Goal: Check status: Check status

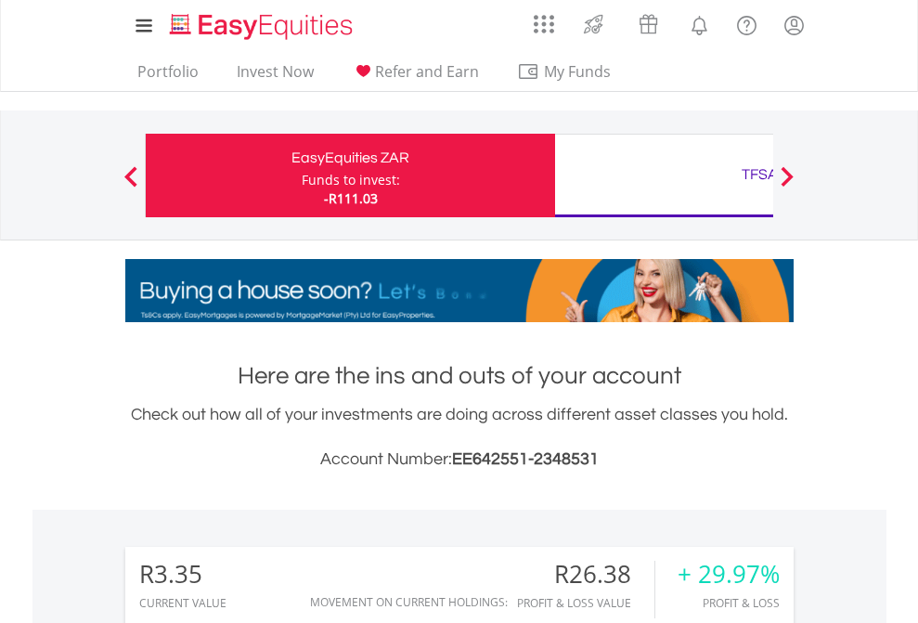
click at [302, 176] on div "Funds to invest:" at bounding box center [351, 180] width 98 height 19
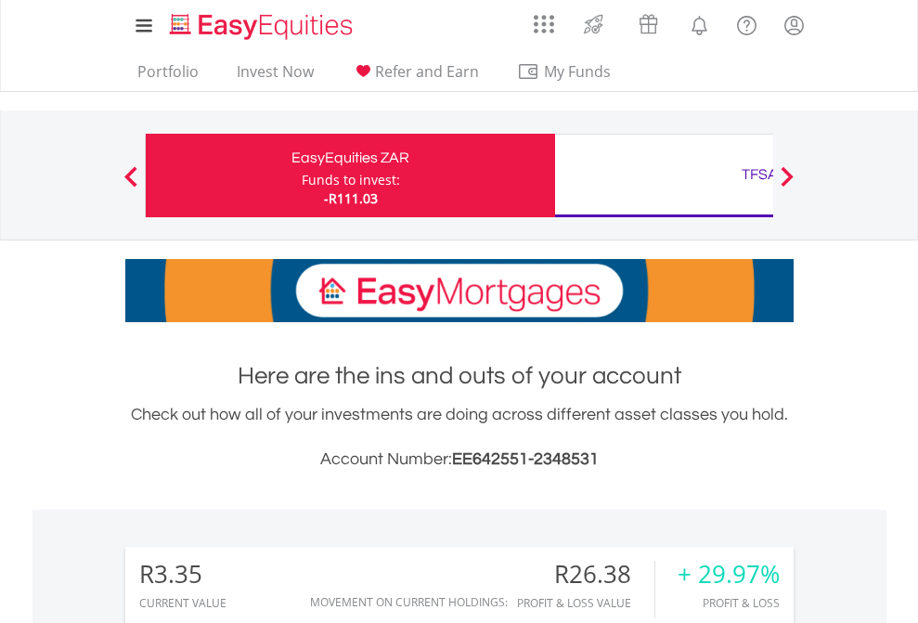
scroll to position [178, 292]
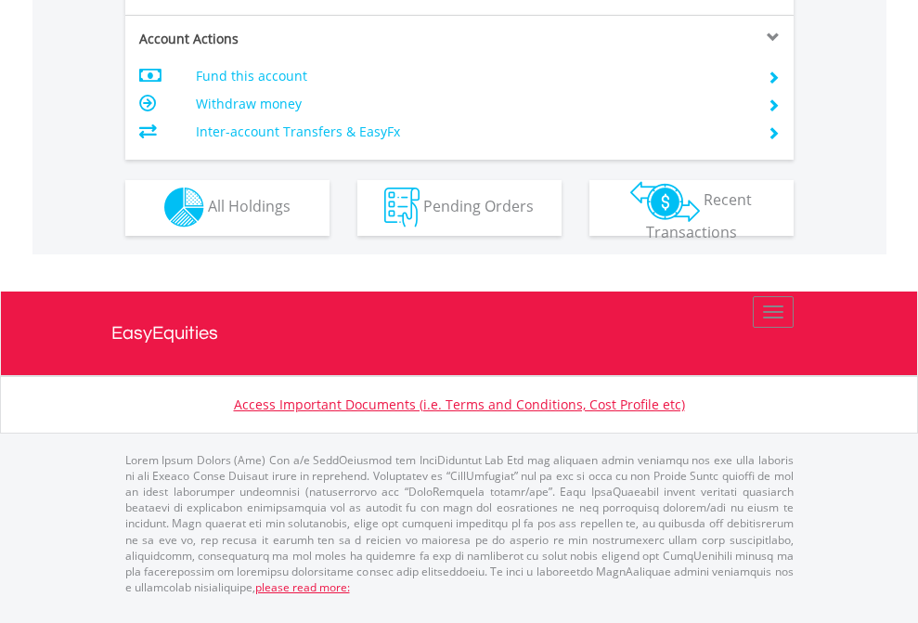
scroll to position [1737, 0]
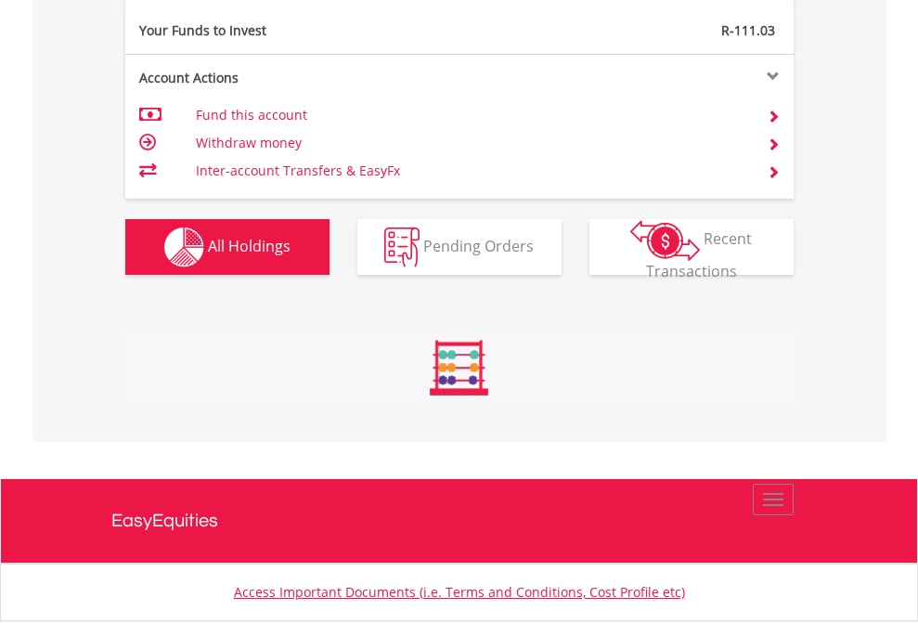
scroll to position [178, 292]
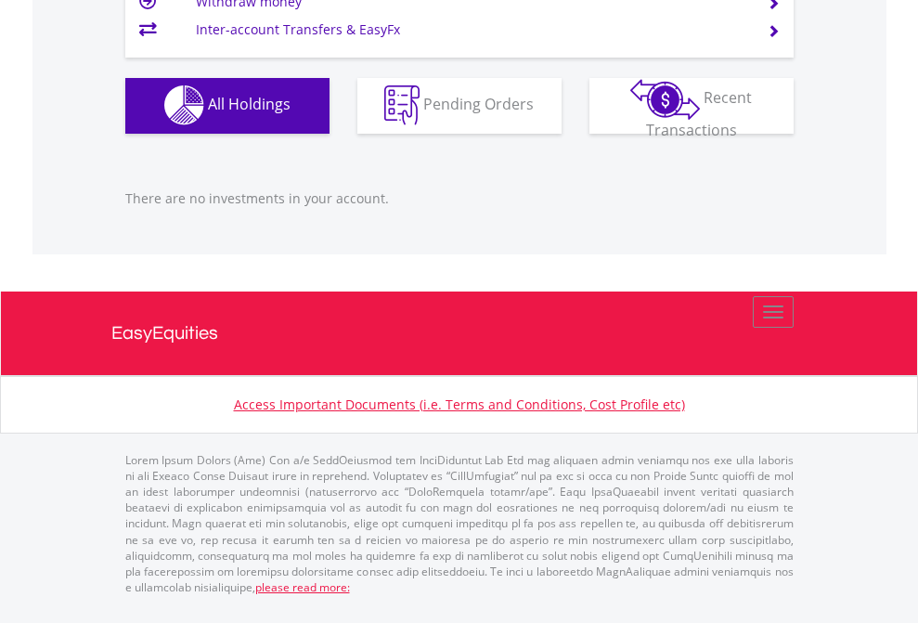
scroll to position [178, 292]
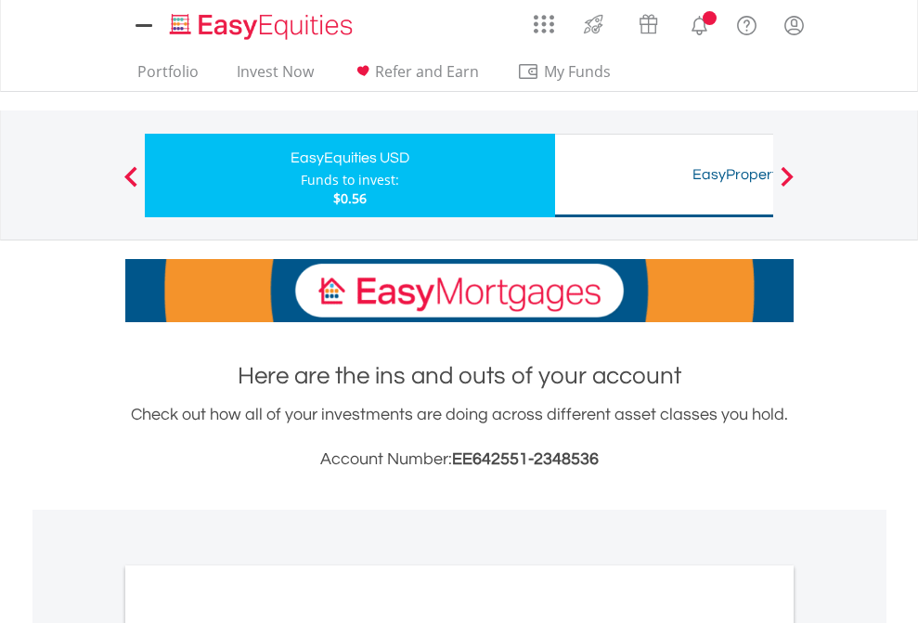
scroll to position [1116, 0]
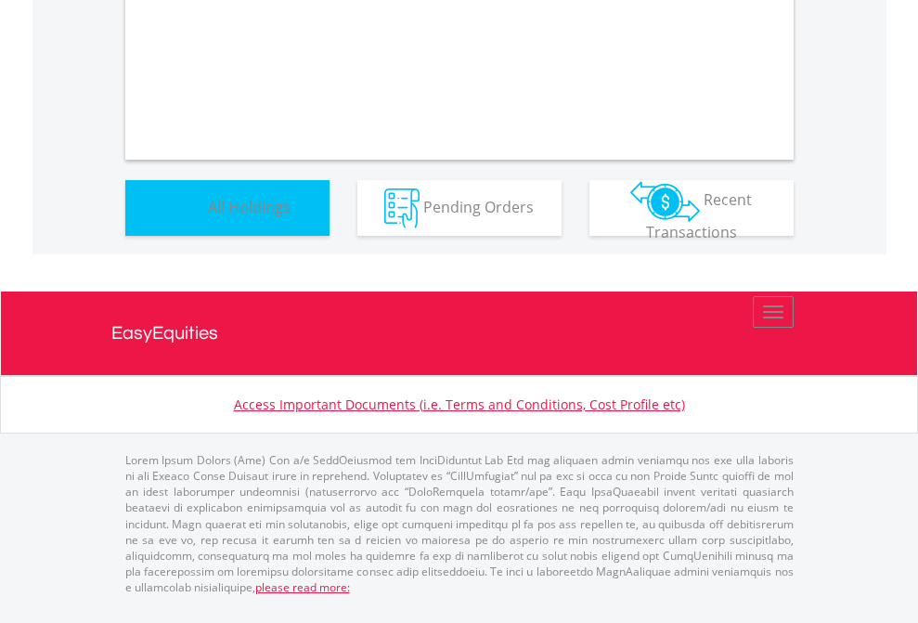
click at [208, 216] on span "All Holdings" at bounding box center [249, 206] width 83 height 20
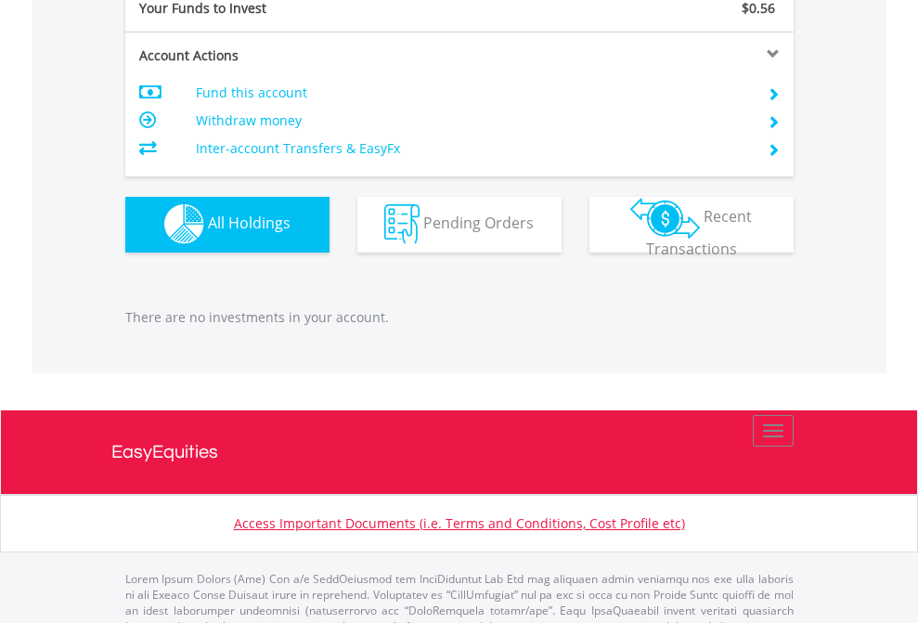
scroll to position [1839, 0]
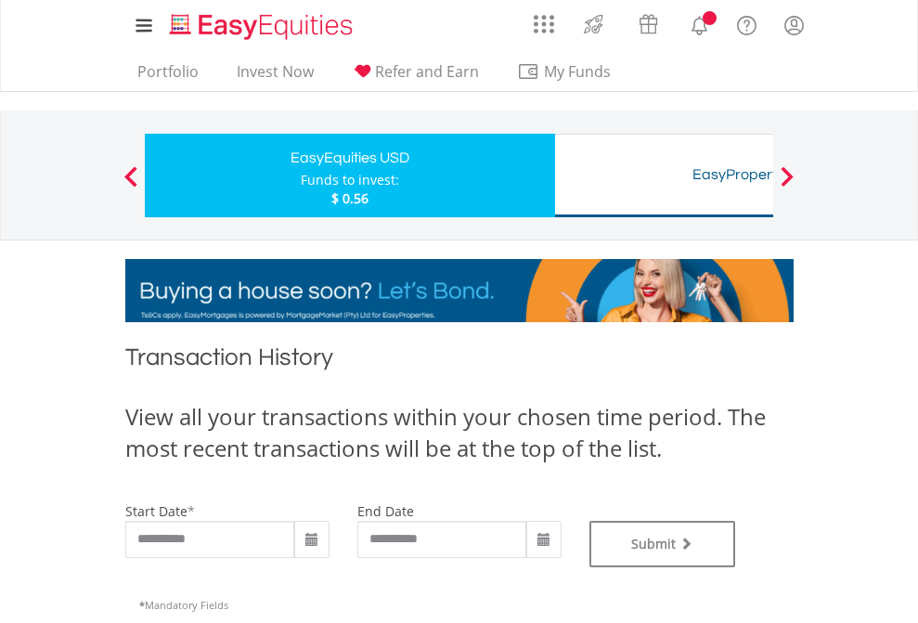
type input "**********"
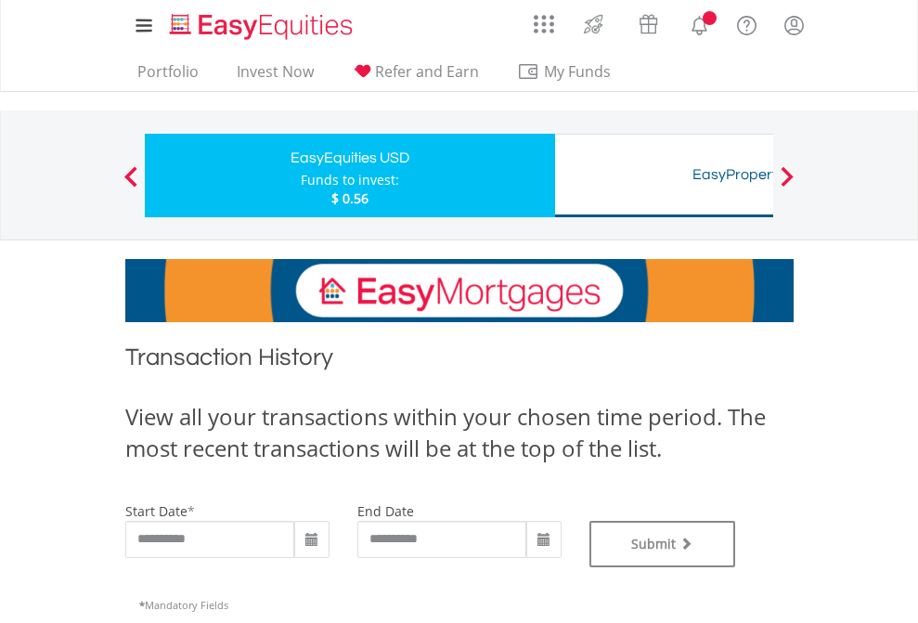
type input "**********"
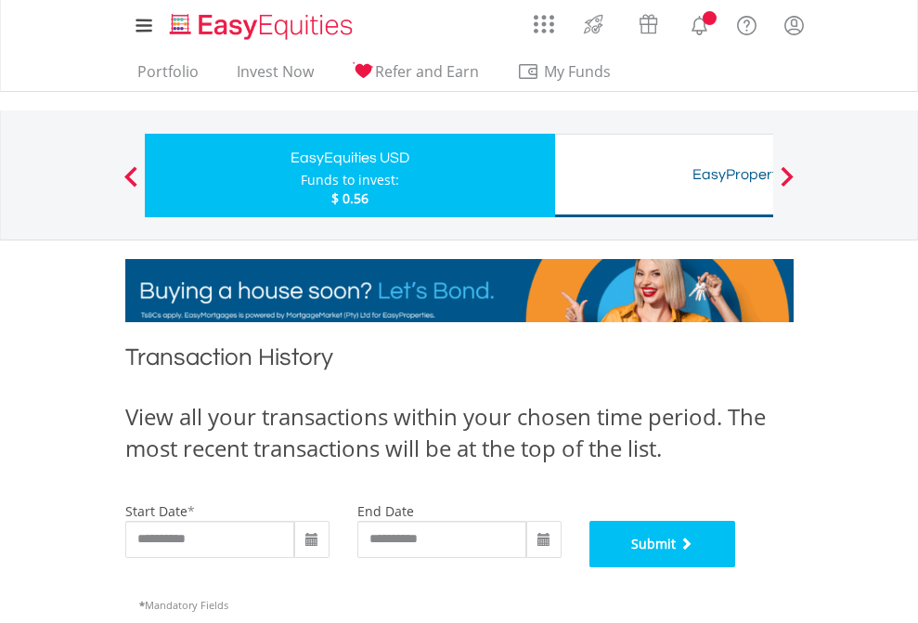
click at [736, 567] on button "Submit" at bounding box center [663, 544] width 147 height 46
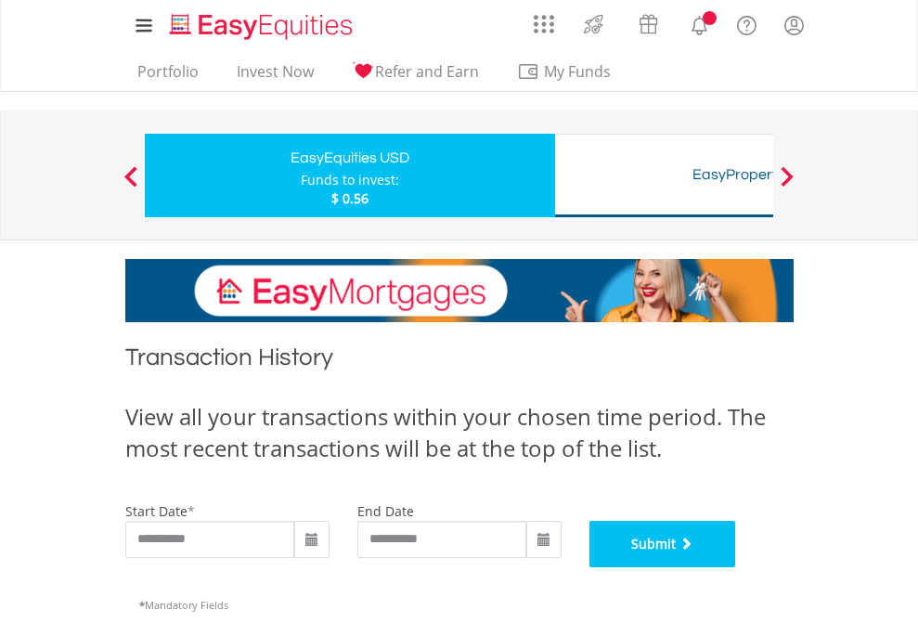
scroll to position [753, 0]
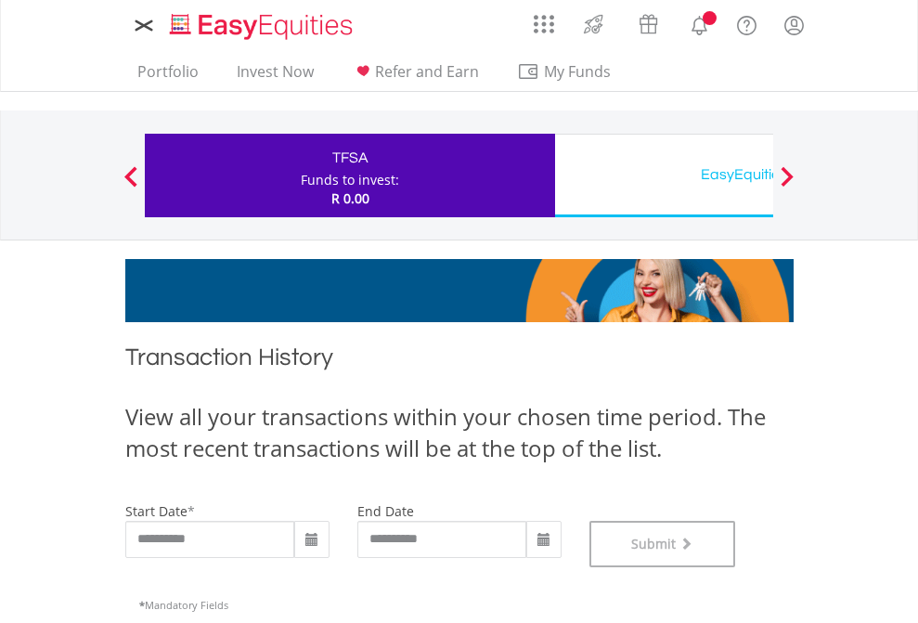
scroll to position [753, 0]
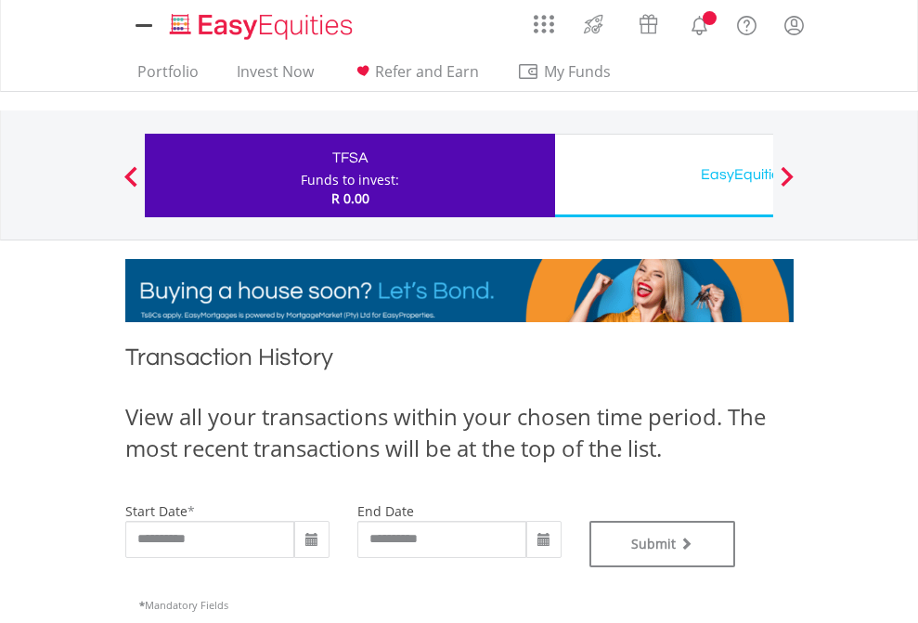
click at [664, 176] on div "EasyEquities USD" at bounding box center [760, 175] width 387 height 26
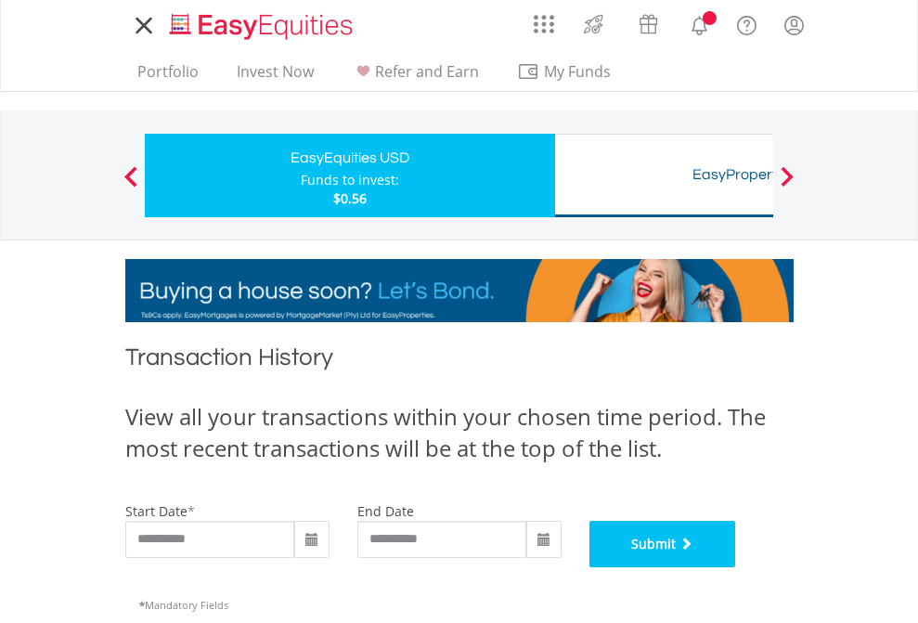
click at [736, 567] on button "Submit" at bounding box center [663, 544] width 147 height 46
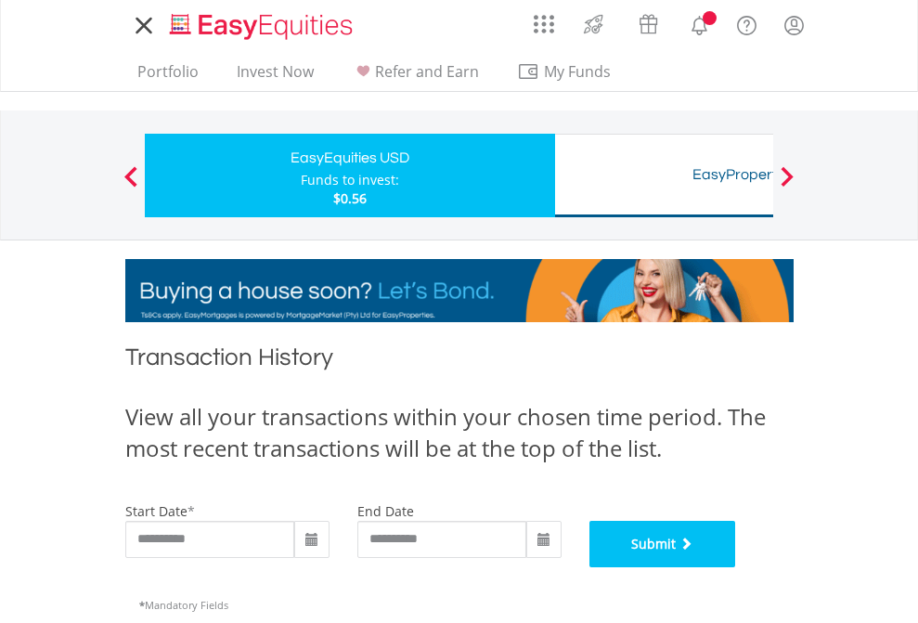
scroll to position [753, 0]
